Goal: Information Seeking & Learning: Learn about a topic

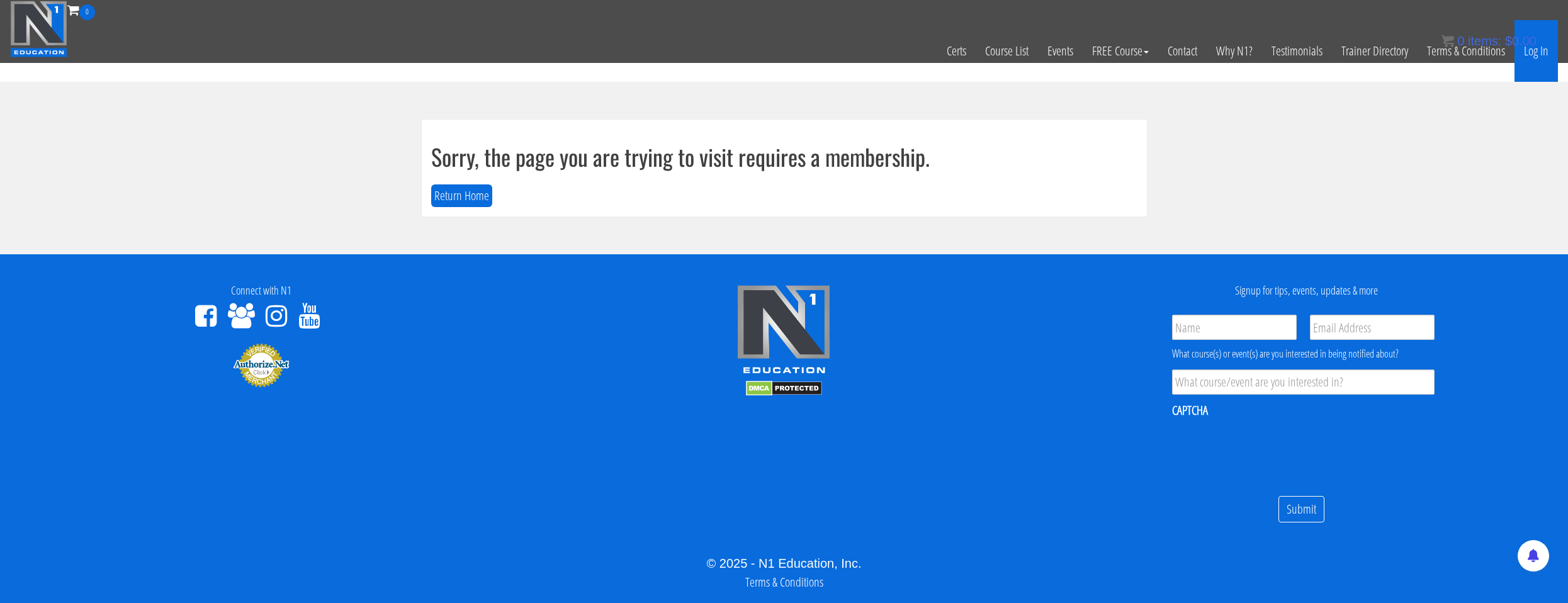
click at [1526, 60] on link "Log In" at bounding box center [1536, 50] width 44 height 62
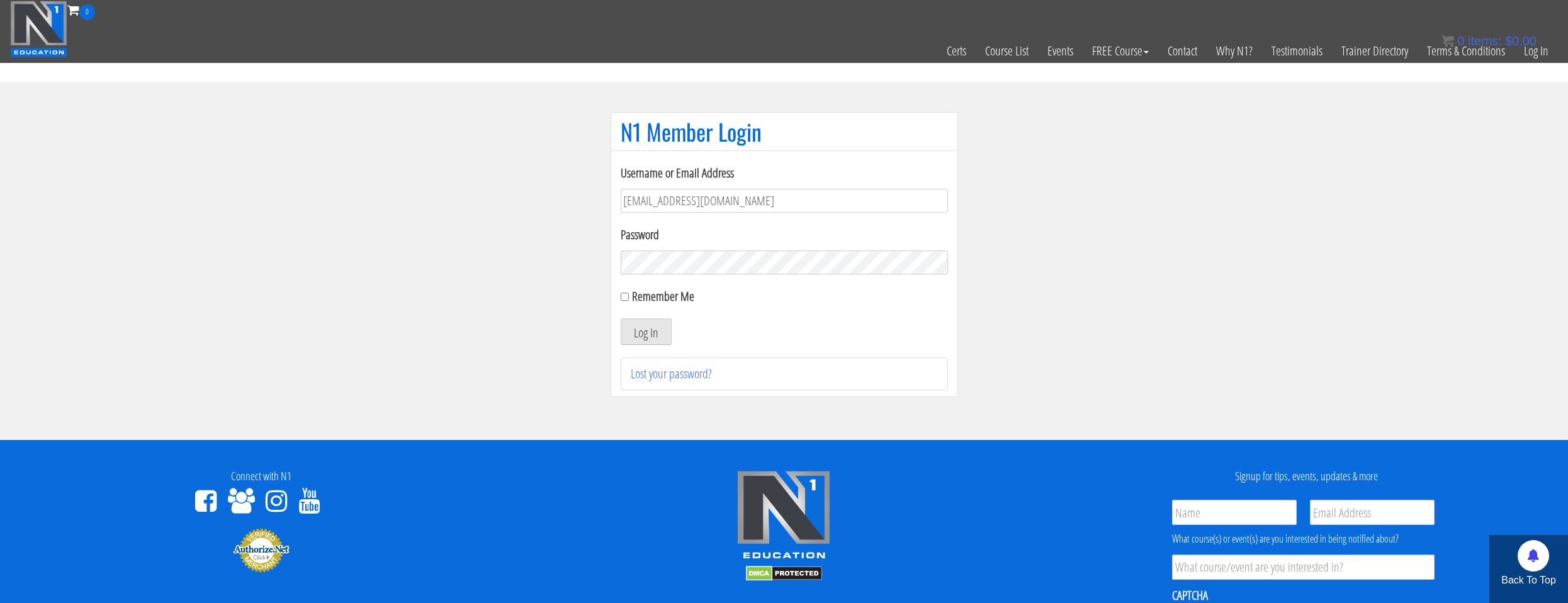
click at [666, 301] on label "Remember Me" at bounding box center [663, 297] width 62 height 17
click at [629, 301] on input "Remember Me" at bounding box center [625, 297] width 8 height 8
checkbox input "true"
click at [661, 336] on button "Log In" at bounding box center [646, 332] width 51 height 26
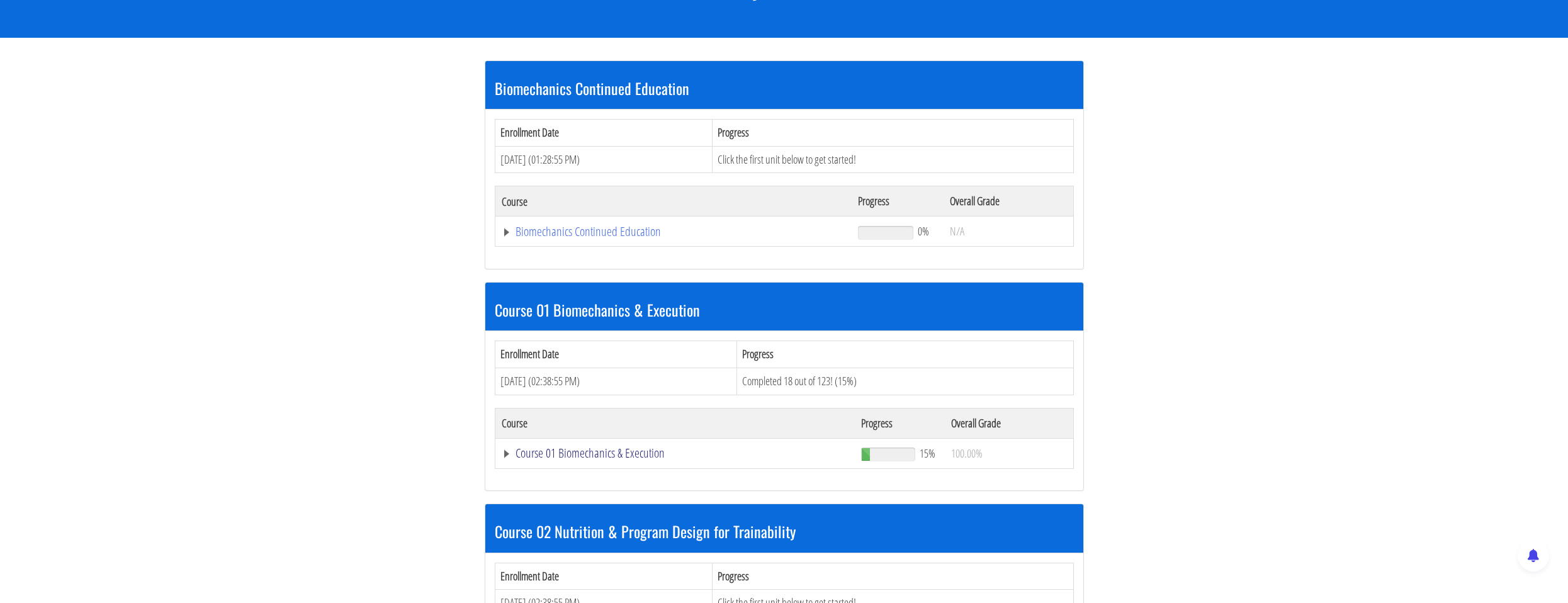
click at [601, 238] on link "Course 01 Biomechanics & Execution" at bounding box center [674, 231] width 344 height 13
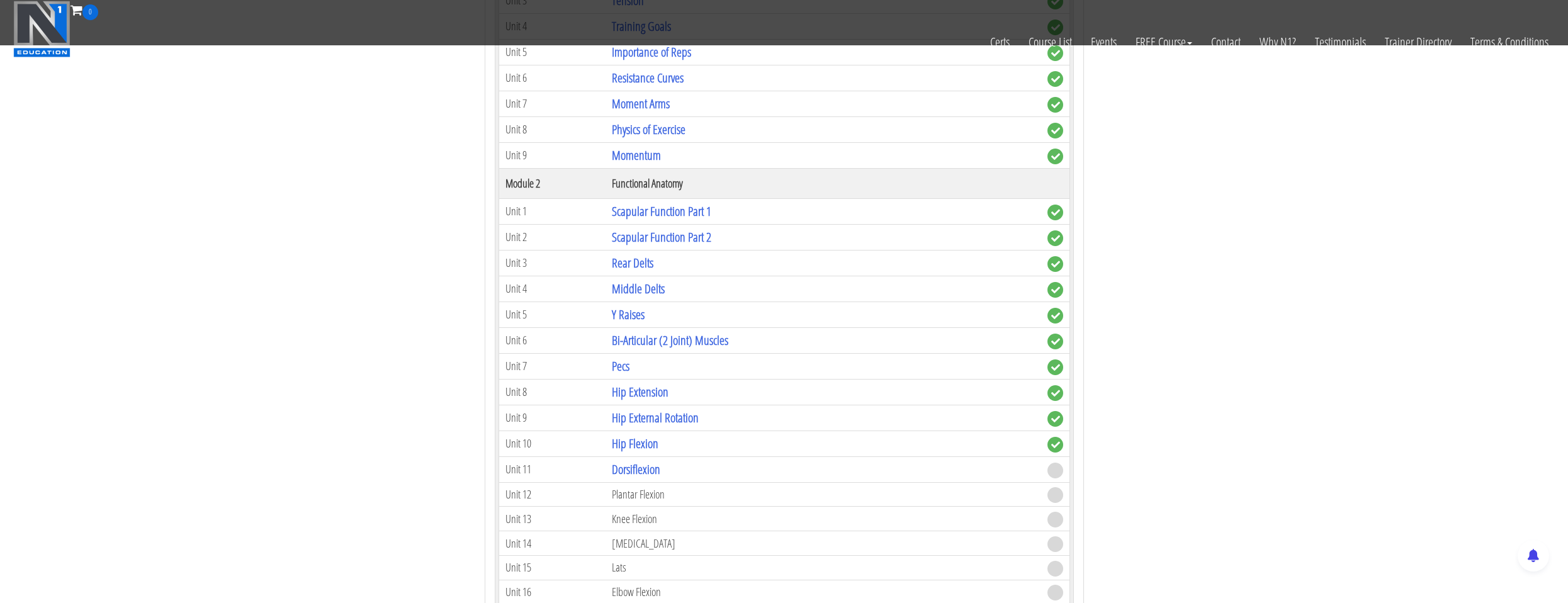
scroll to position [881, 0]
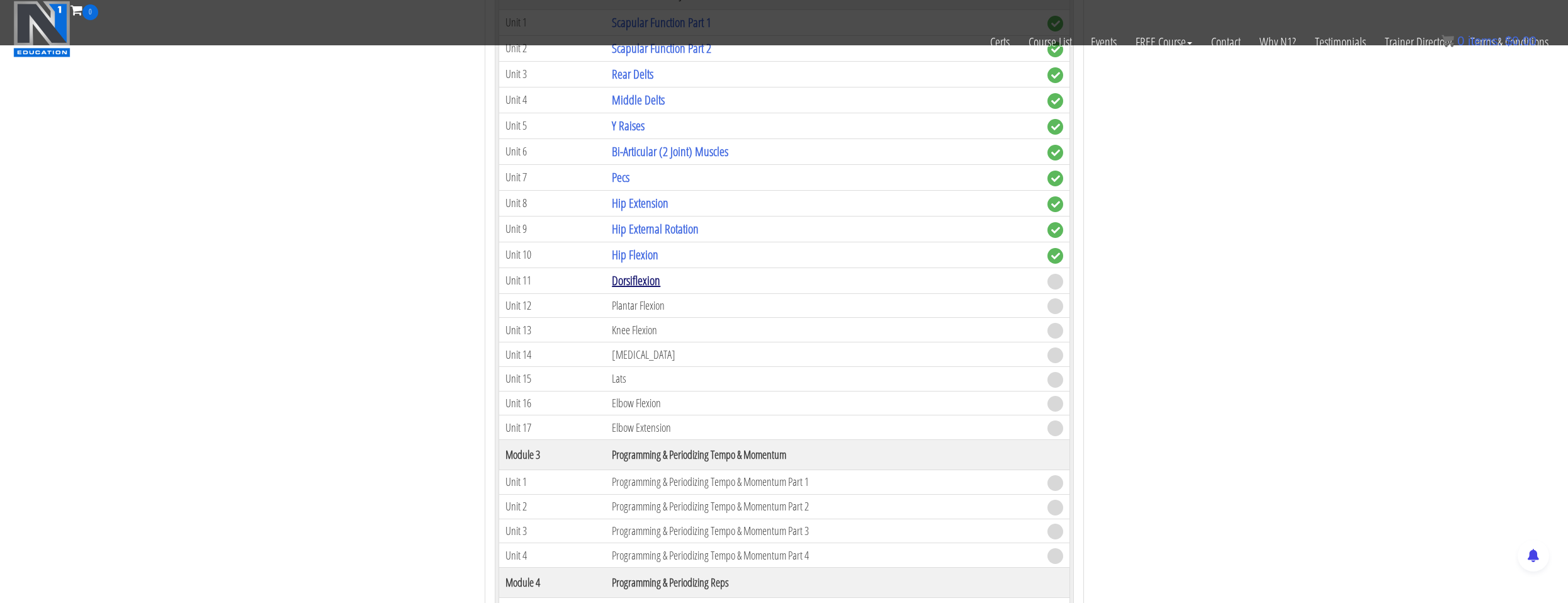
click at [644, 281] on link "Dorsiflexion" at bounding box center [635, 281] width 48 height 17
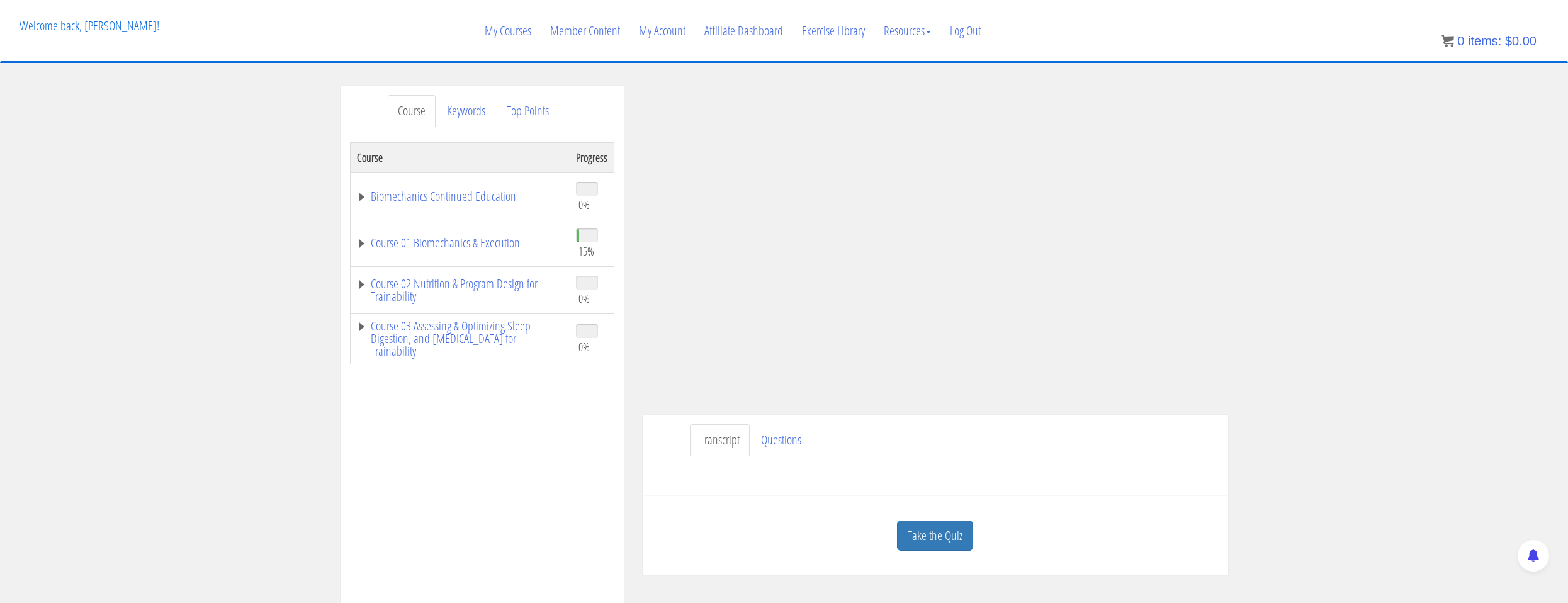
scroll to position [189, 0]
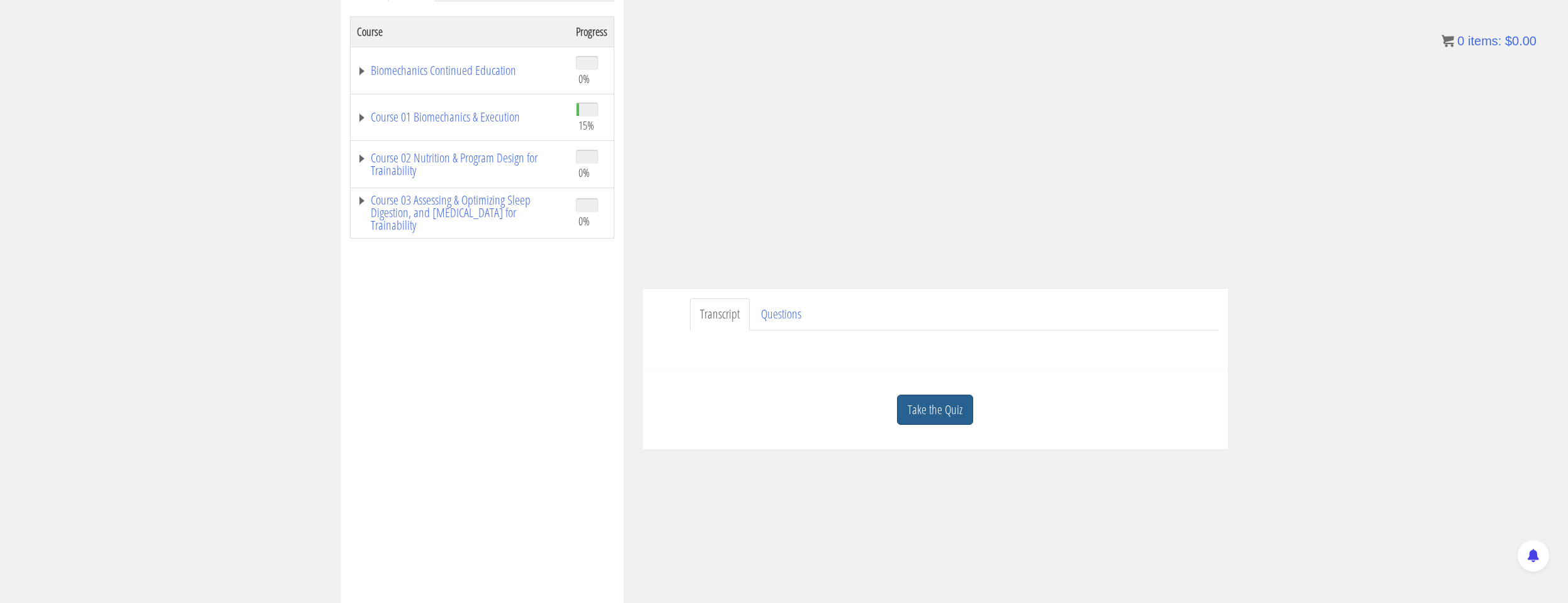
click at [907, 405] on link "Take the Quiz" at bounding box center [935, 410] width 76 height 31
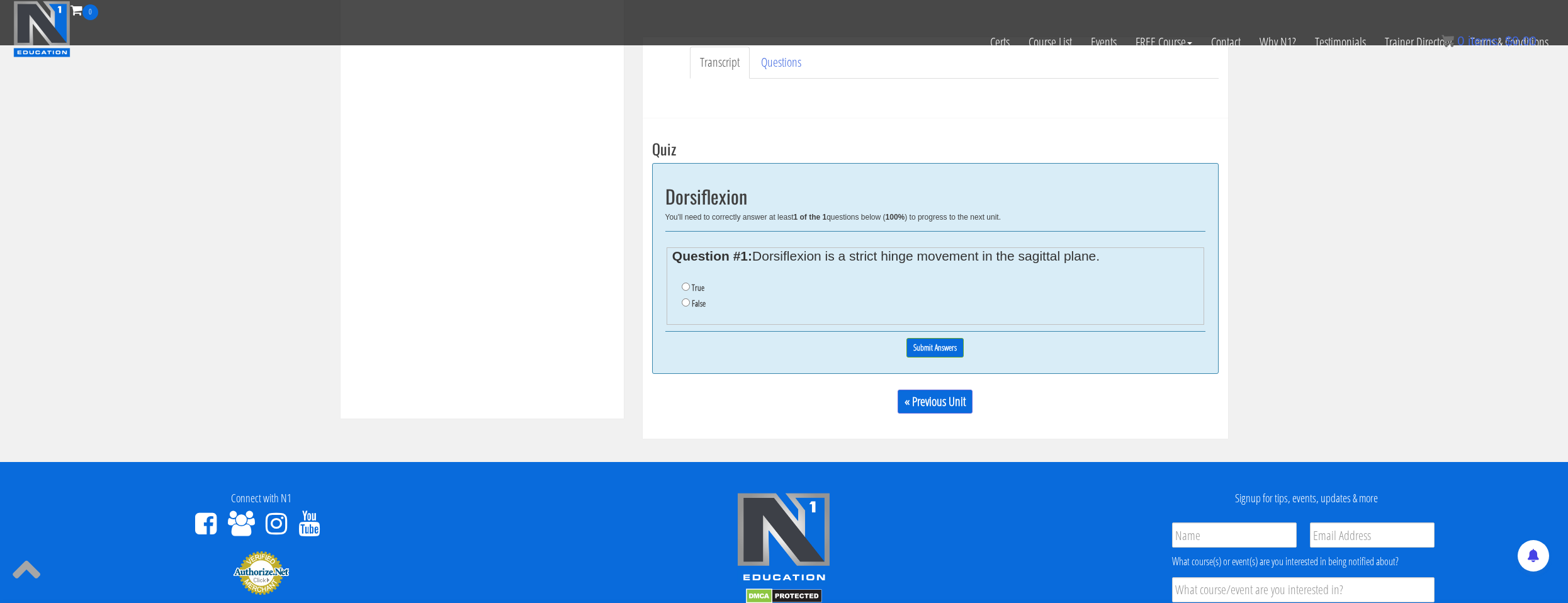
click at [680, 298] on ul "True False" at bounding box center [935, 296] width 526 height 44
click at [688, 302] on input "False" at bounding box center [686, 302] width 8 height 8
radio input "true"
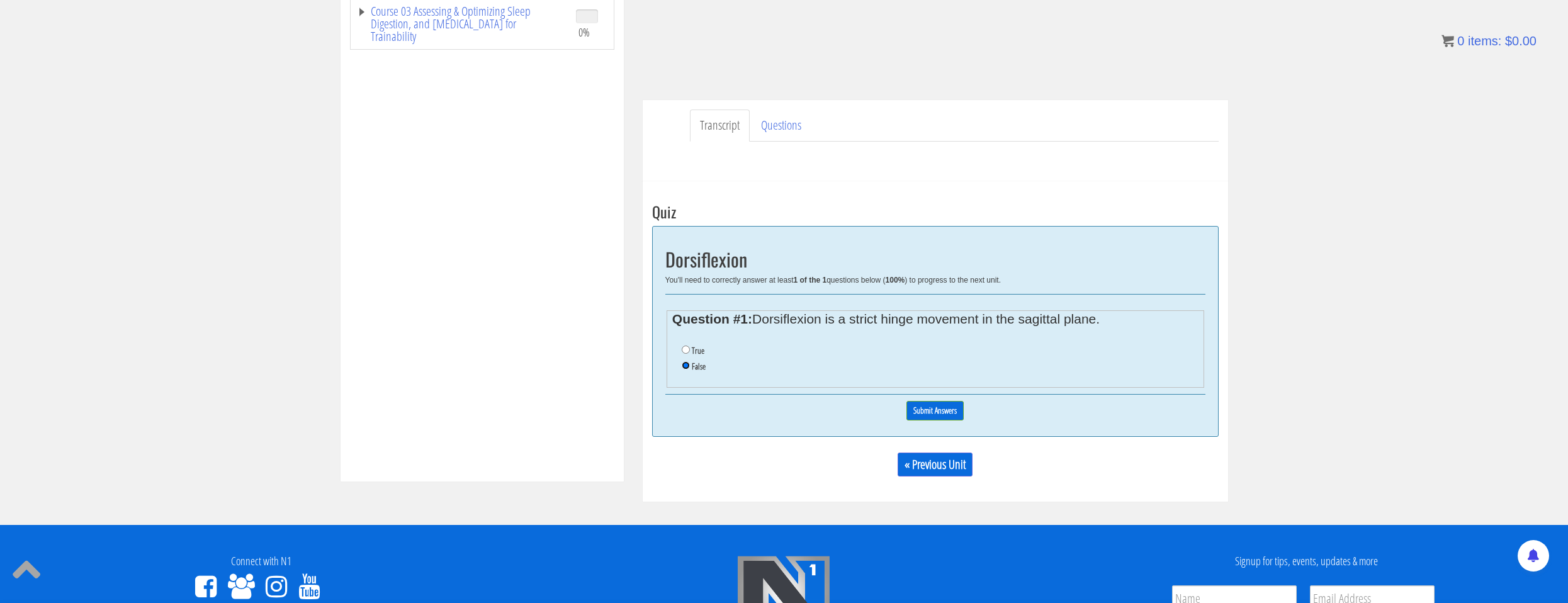
scroll to position [63, 0]
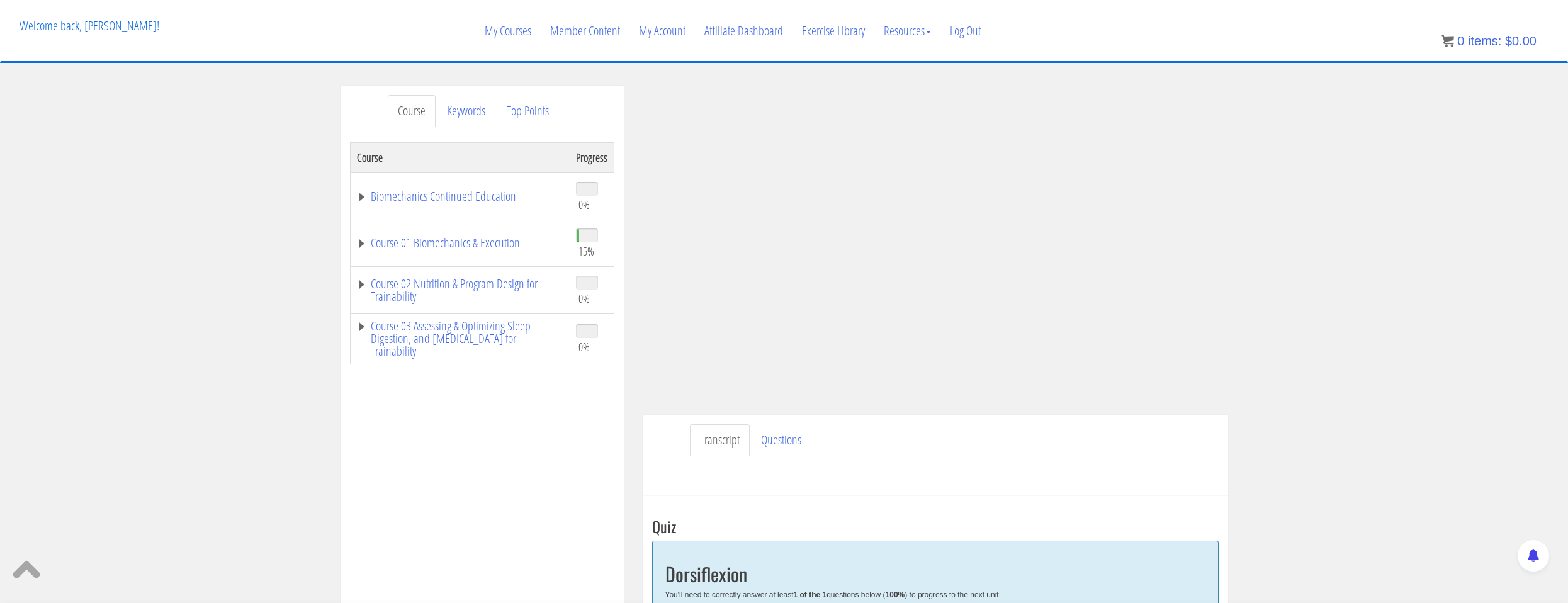
click at [514, 254] on td "Course 01 Biomechanics & Execution" at bounding box center [460, 243] width 220 height 47
click at [502, 244] on link "Course 01 Biomechanics & Execution" at bounding box center [460, 243] width 207 height 13
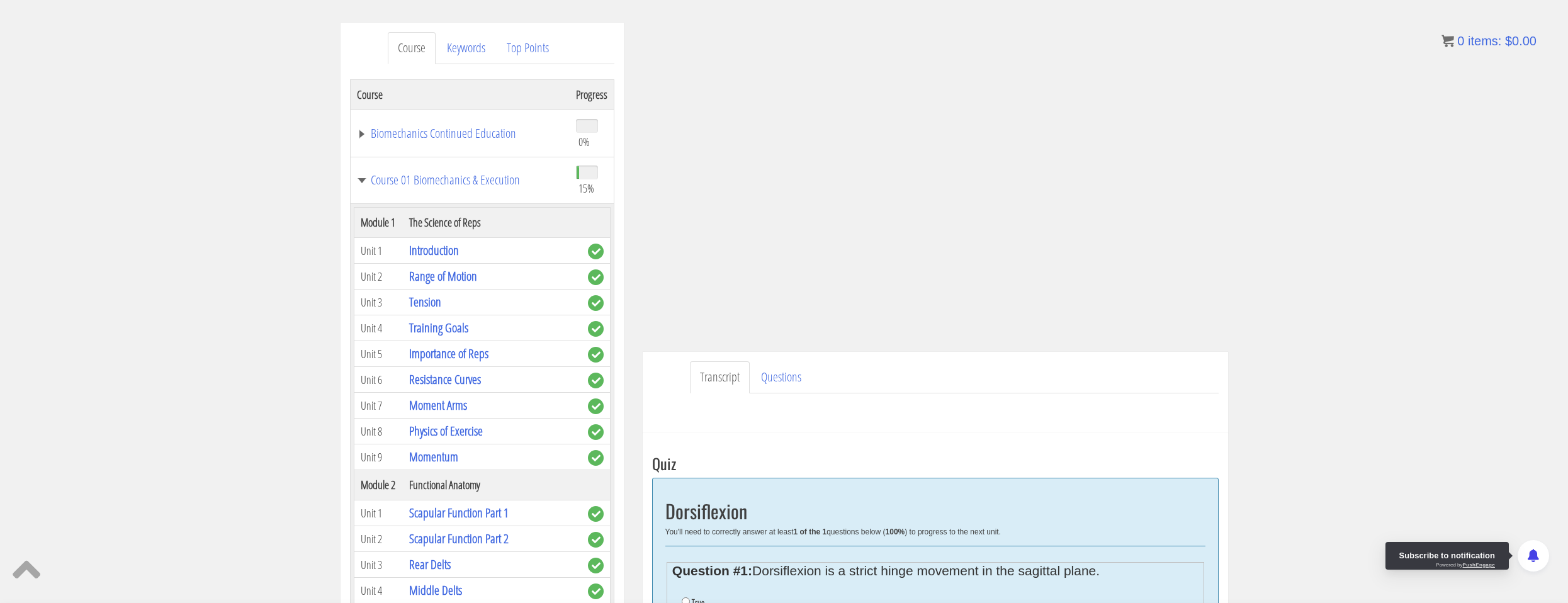
scroll to position [314, 0]
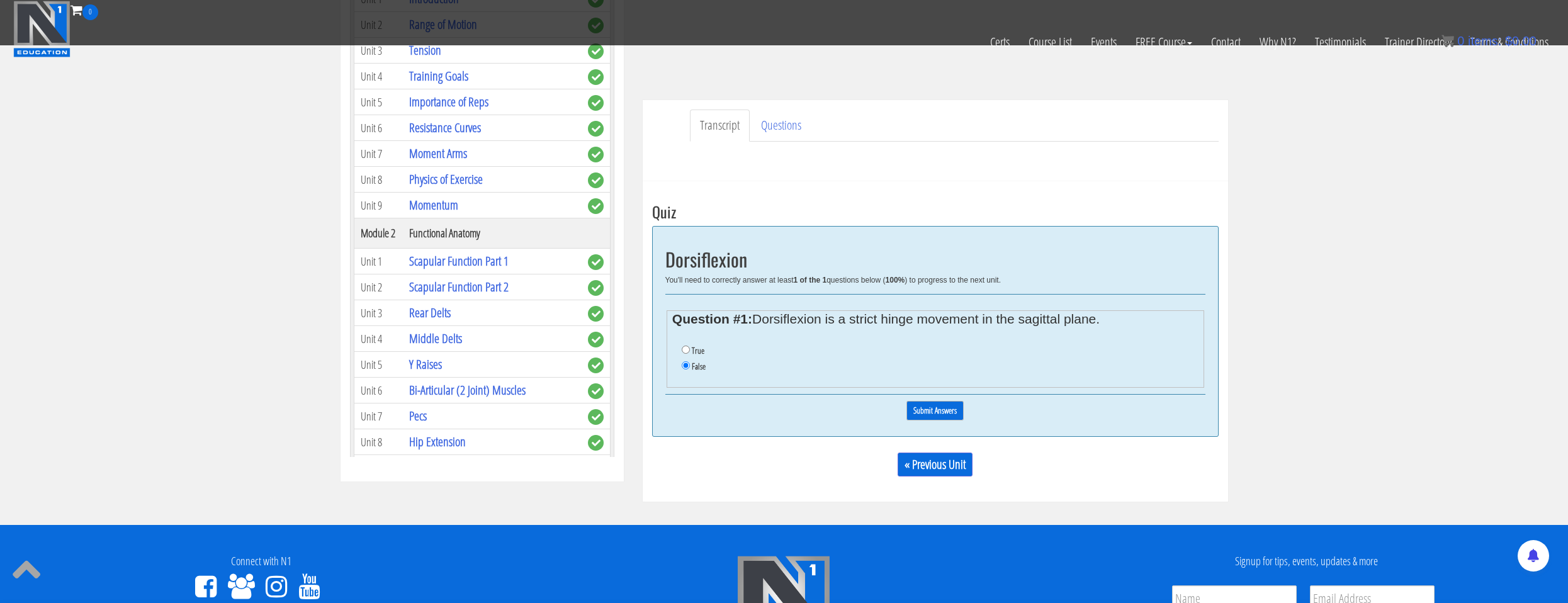
click at [954, 418] on input "Submit Answers" at bounding box center [935, 410] width 58 height 19
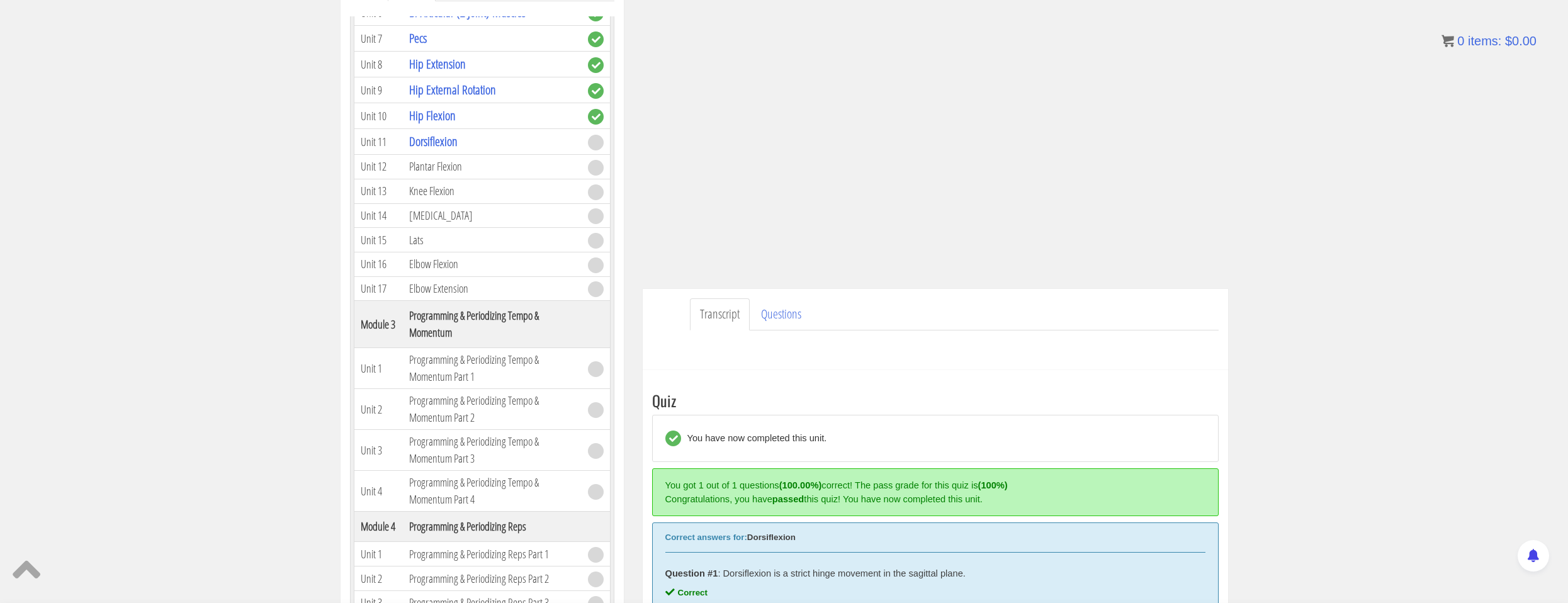
scroll to position [314, 0]
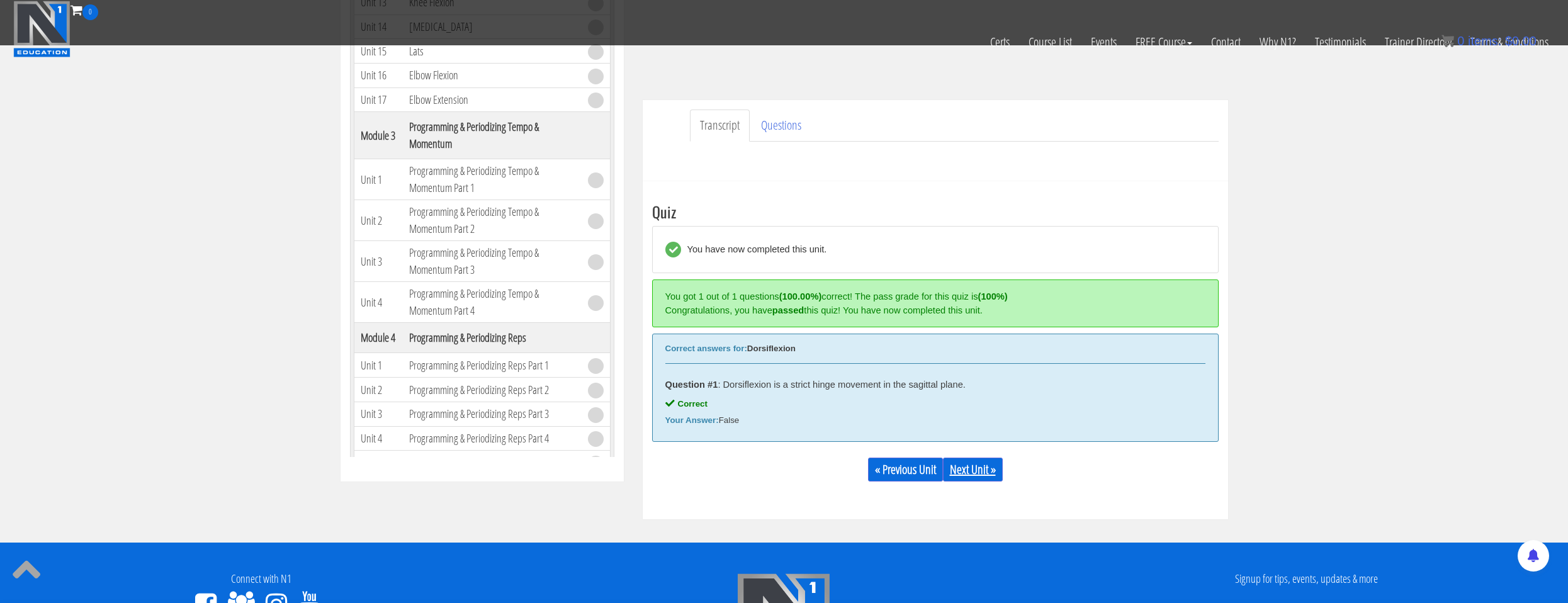
click at [968, 467] on link "Next Unit »" at bounding box center [973, 469] width 60 height 24
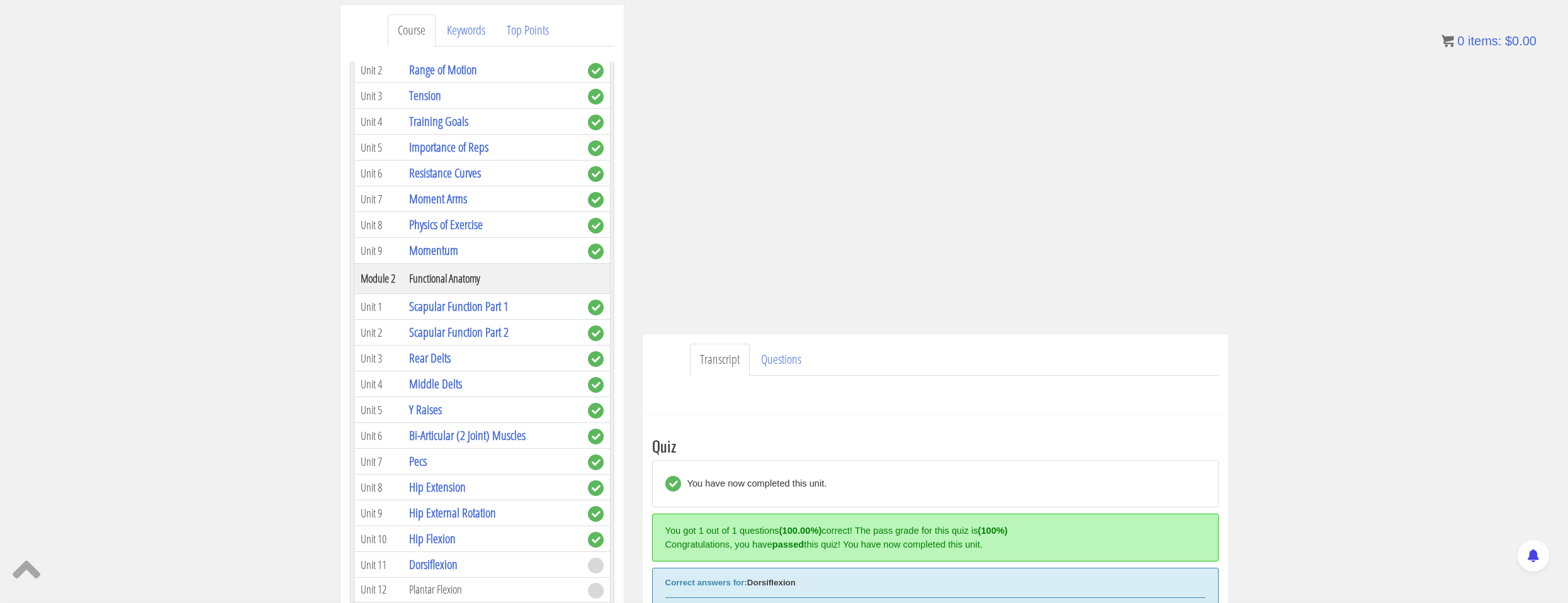
scroll to position [0, 0]
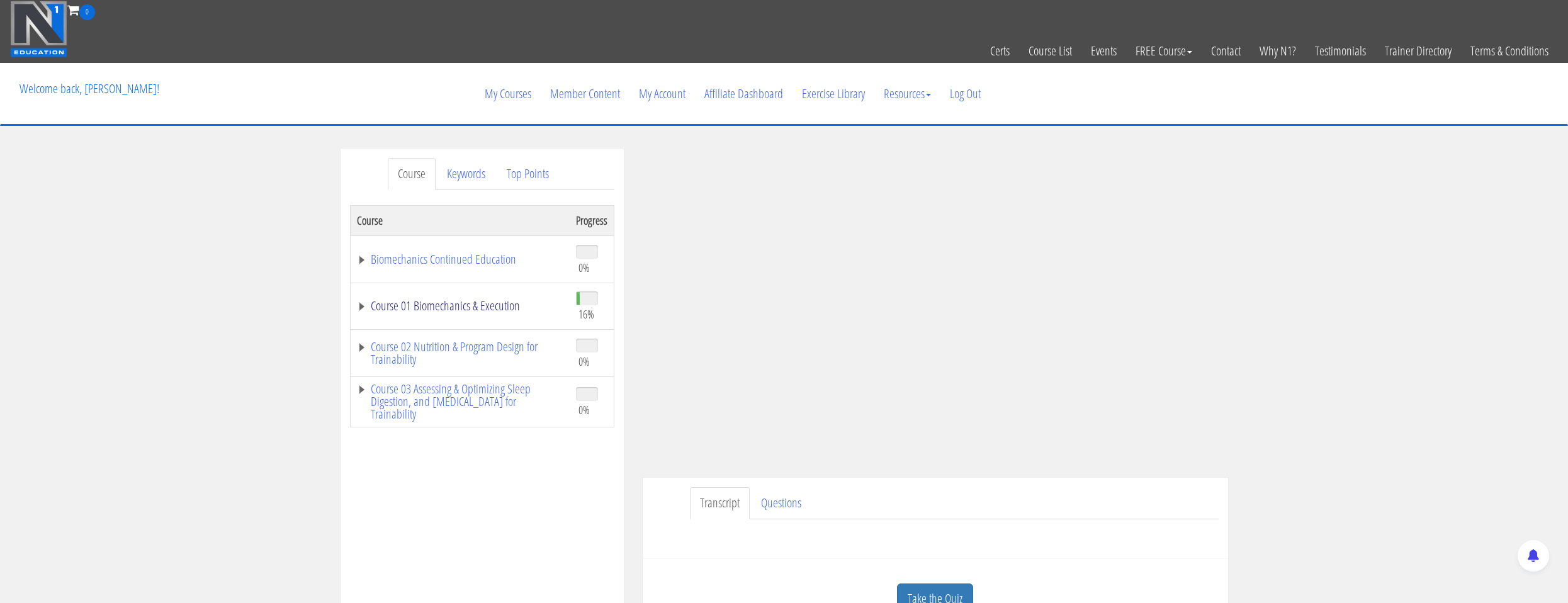
click at [501, 311] on link "Course 01 Biomechanics & Execution" at bounding box center [460, 306] width 207 height 13
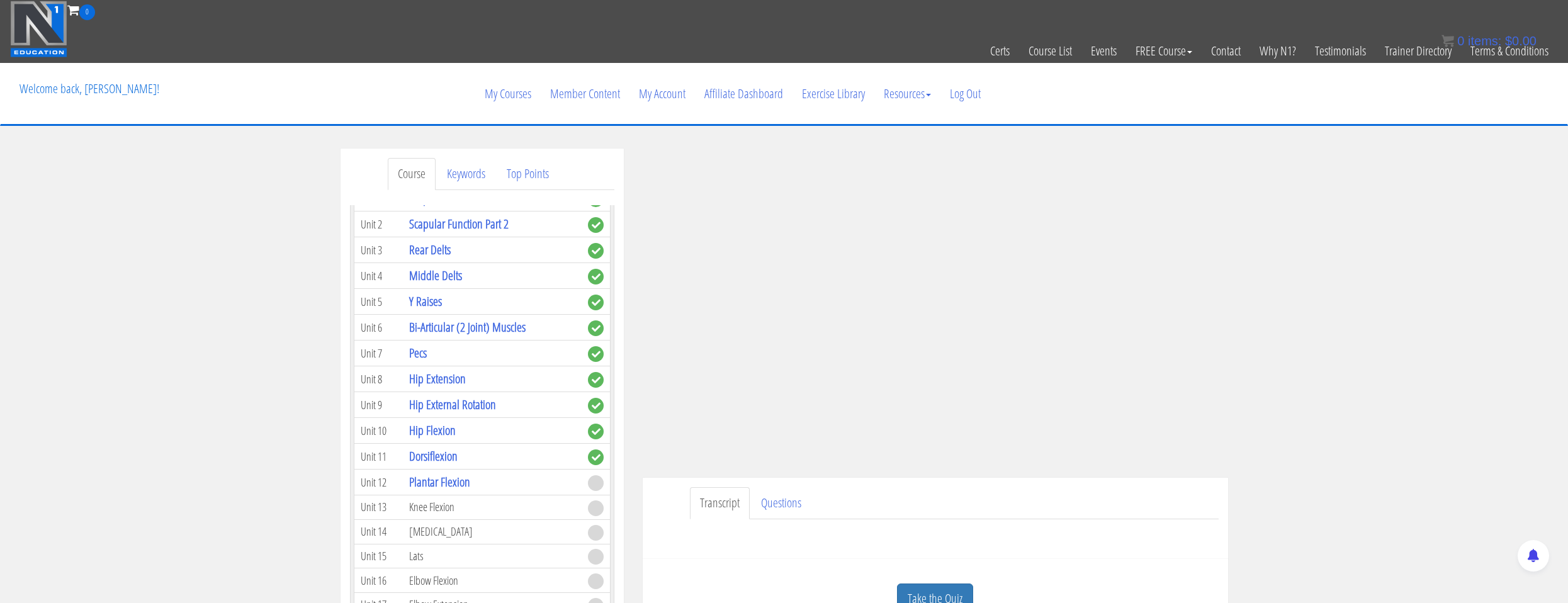
scroll to position [504, 0]
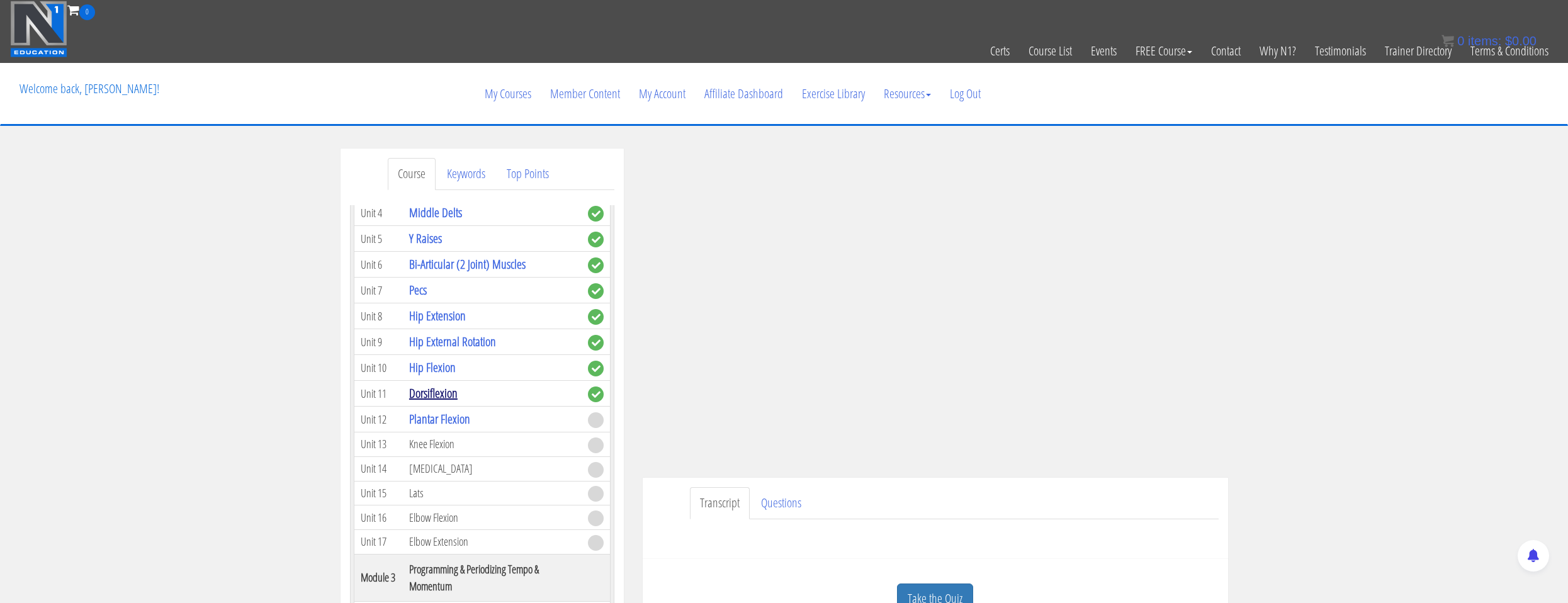
click at [438, 393] on link "Dorsiflexion" at bounding box center [433, 393] width 48 height 17
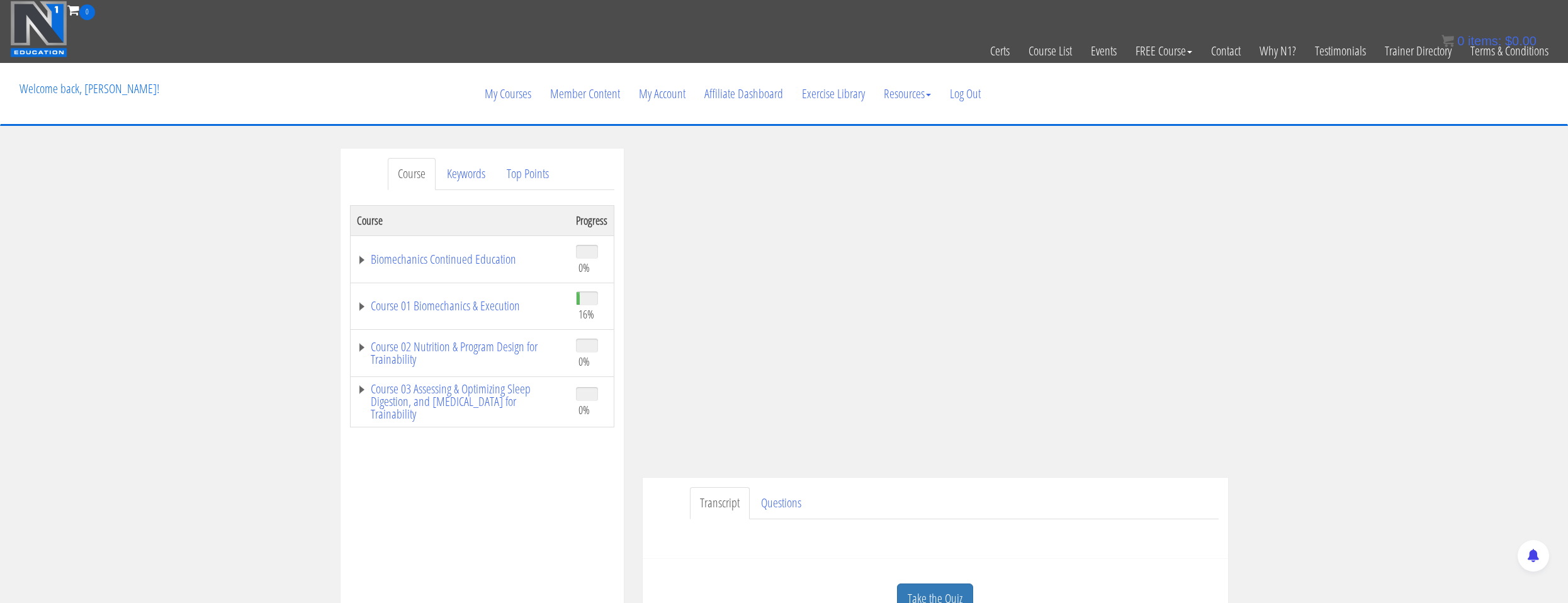
scroll to position [63, 0]
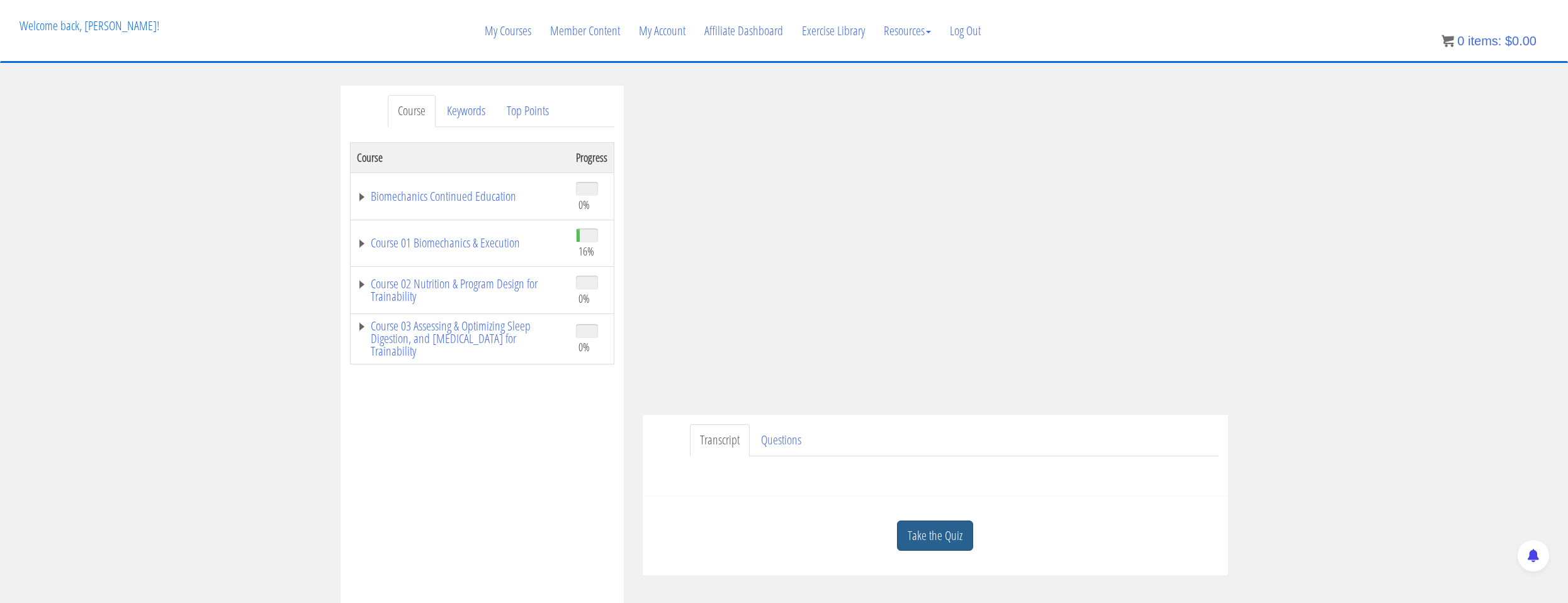
click at [968, 529] on link "Take the Quiz" at bounding box center [935, 535] width 76 height 31
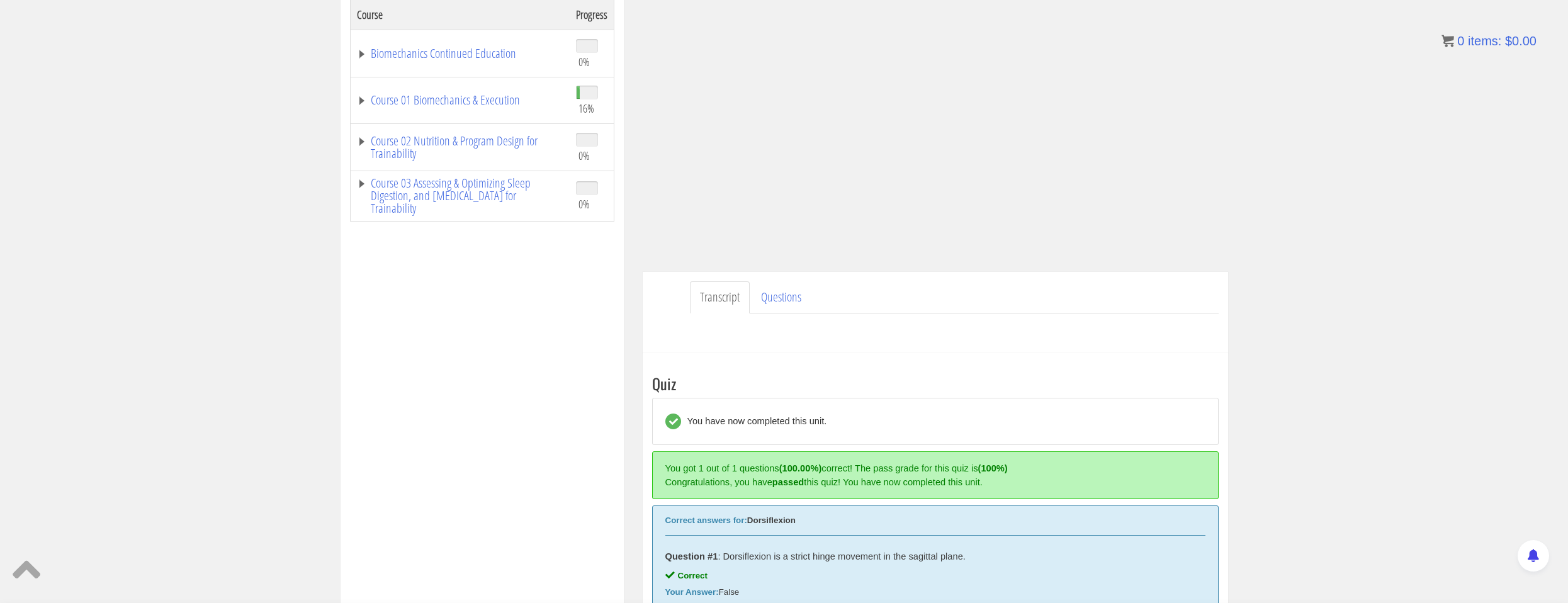
scroll to position [207, 0]
click at [487, 109] on td "Course 01 Biomechanics & Execution" at bounding box center [460, 99] width 220 height 47
click at [485, 96] on link "Course 01 Biomechanics & Execution" at bounding box center [460, 99] width 207 height 13
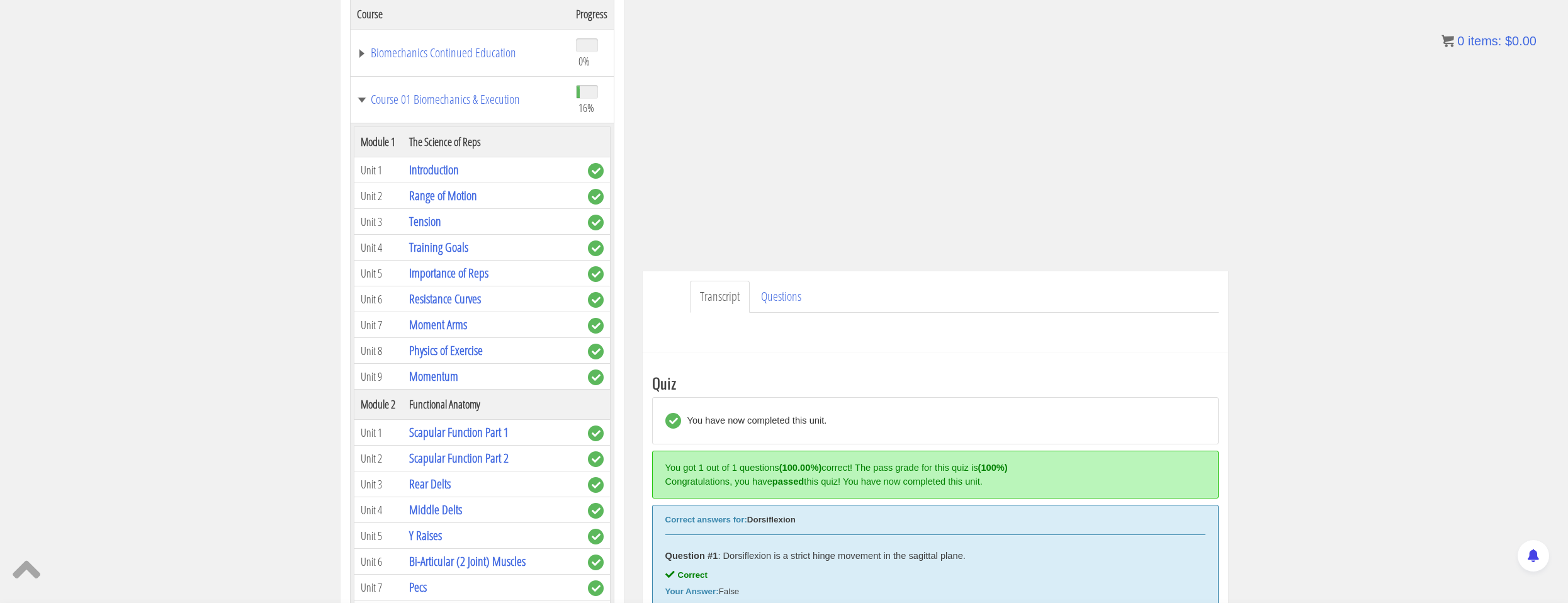
click at [74, 20] on div "Course Keywords Top Points Course Progress Biomechanics Continued Education 0% …" at bounding box center [784, 310] width 1568 height 737
